Goal: Transaction & Acquisition: Subscribe to service/newsletter

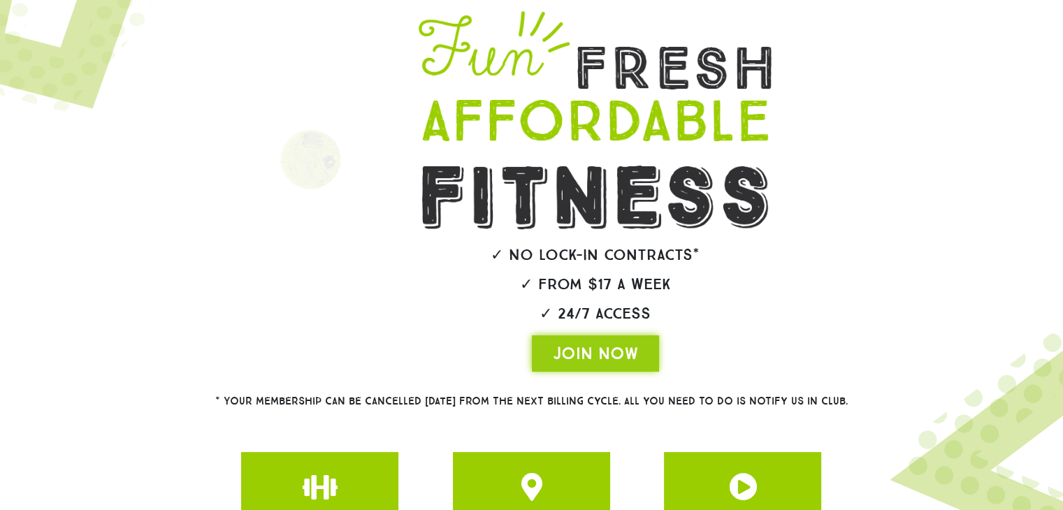
scroll to position [210, 0]
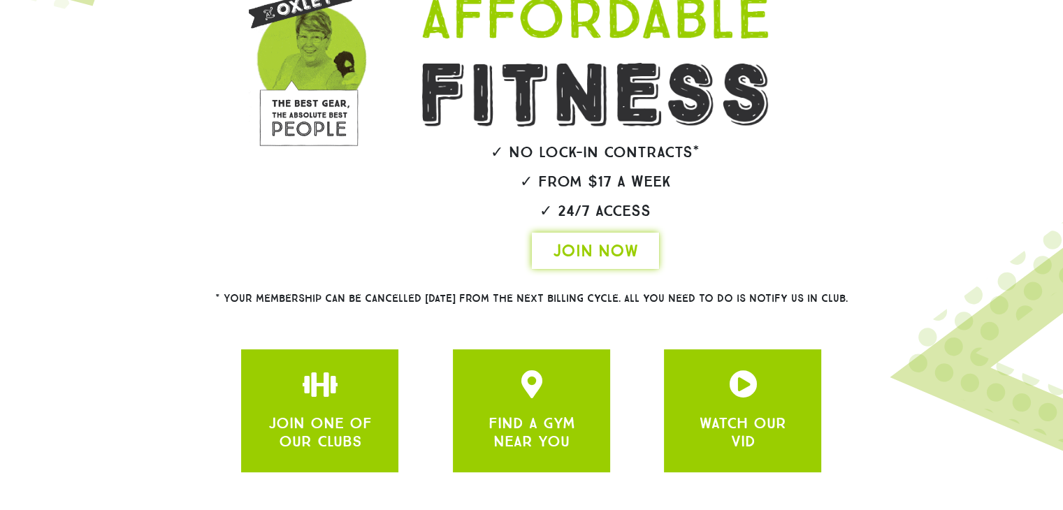
click at [610, 263] on link "JOIN NOW" at bounding box center [595, 251] width 127 height 36
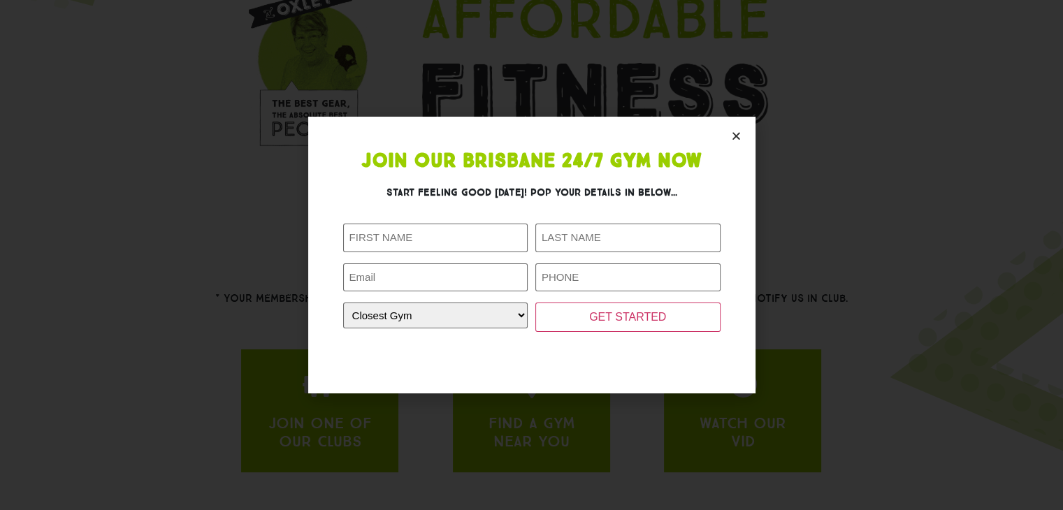
click at [729, 133] on section "Join Our Brisbane 24/7 Gym Now Start feeling good [DATE]! Pop your details in b…" at bounding box center [531, 255] width 447 height 277
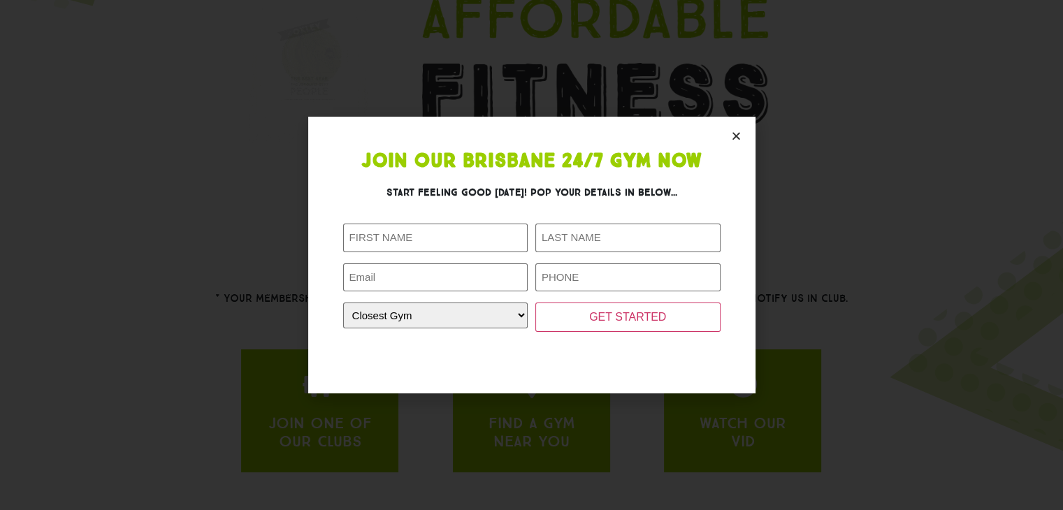
click at [732, 132] on icon "Close" at bounding box center [736, 136] width 10 height 10
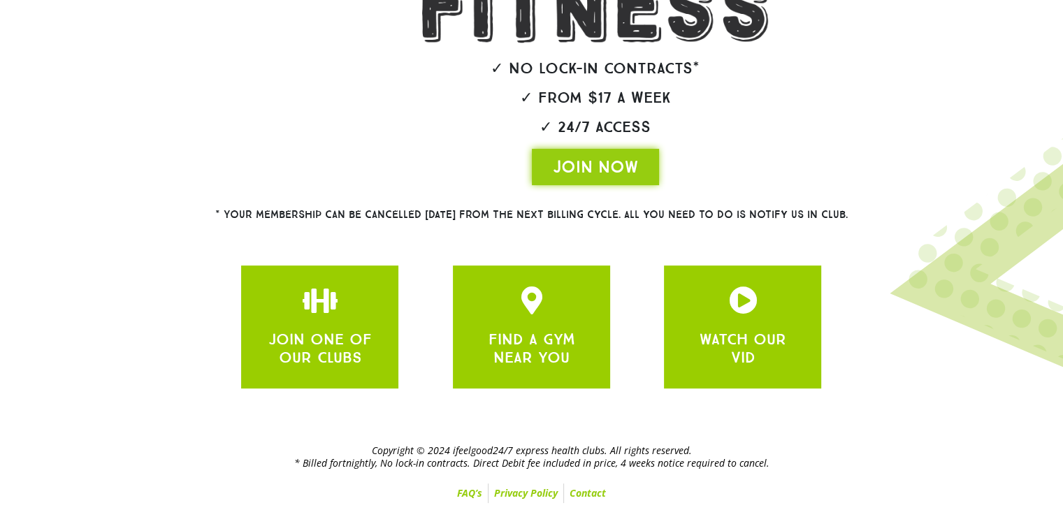
scroll to position [0, 0]
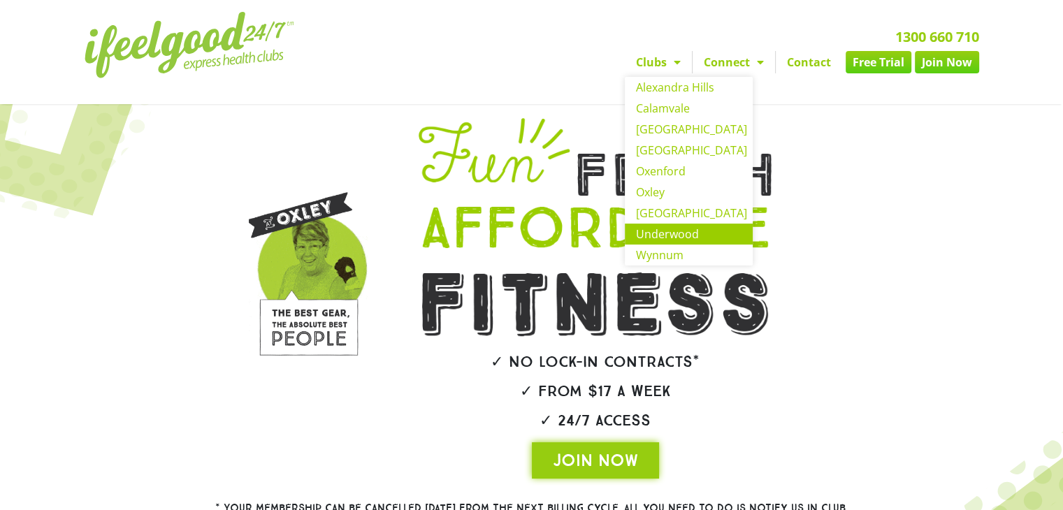
click at [660, 236] on link "Underwood" at bounding box center [689, 234] width 128 height 21
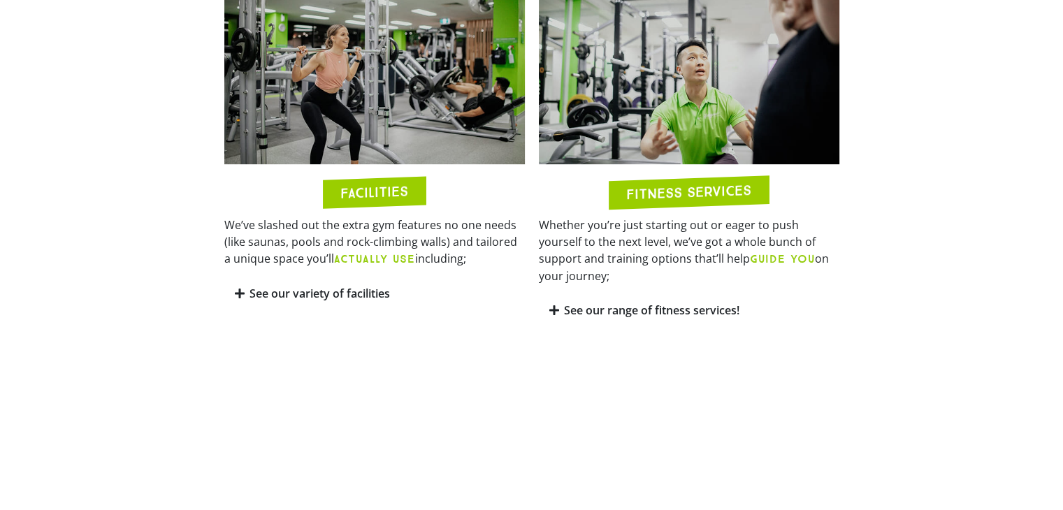
scroll to position [419, 0]
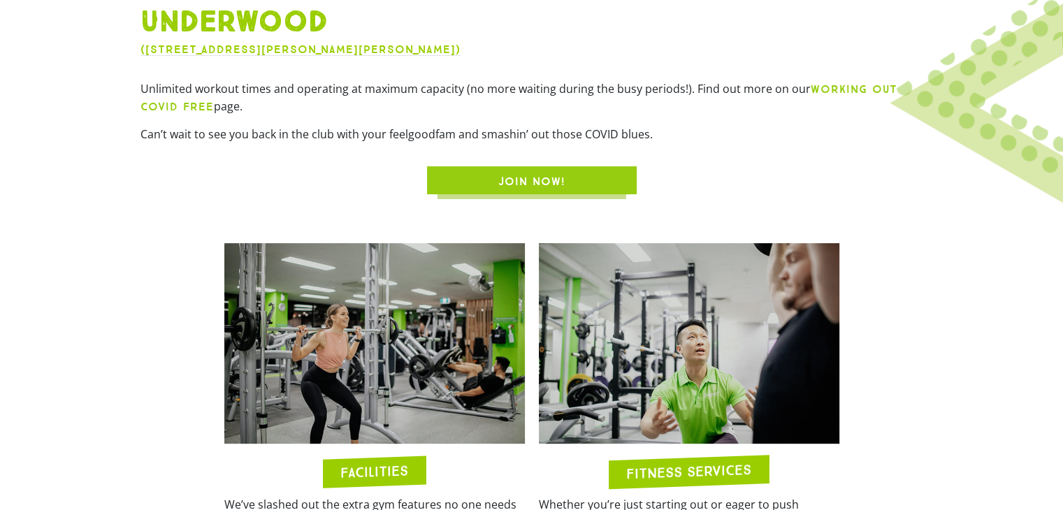
click at [516, 168] on link "JOIN NOW!" at bounding box center [532, 180] width 210 height 28
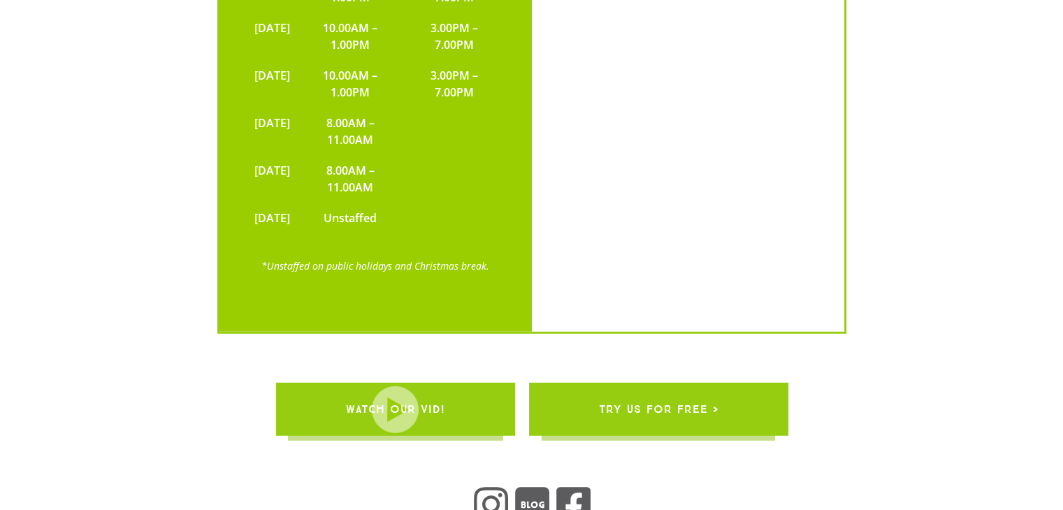
scroll to position [3611, 0]
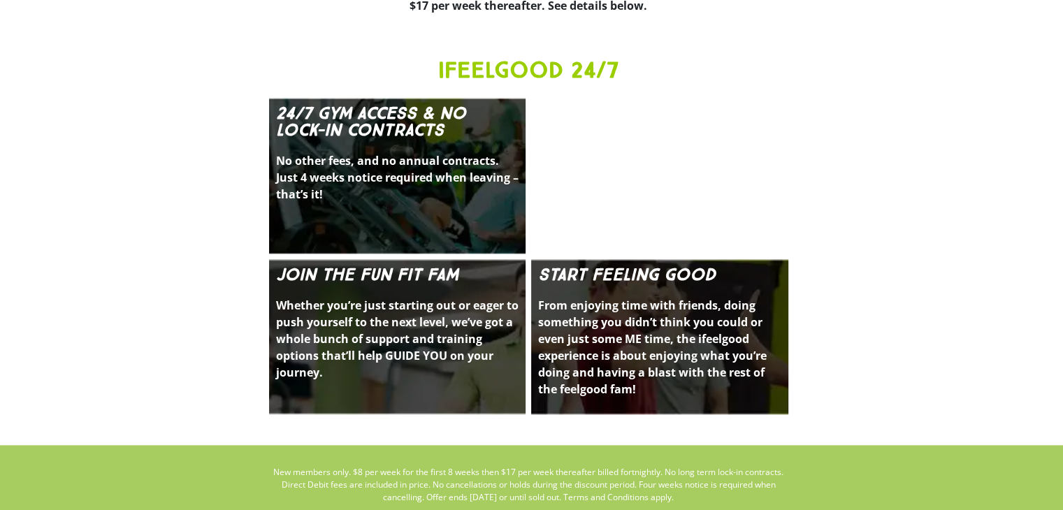
scroll to position [1440, 0]
